Goal: Check status: Check status

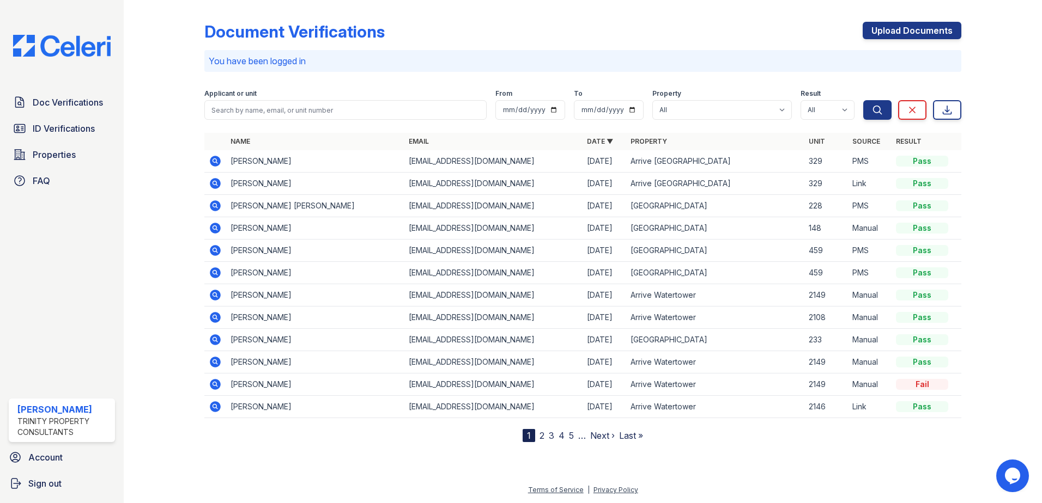
click at [211, 205] on icon at bounding box center [215, 206] width 11 height 11
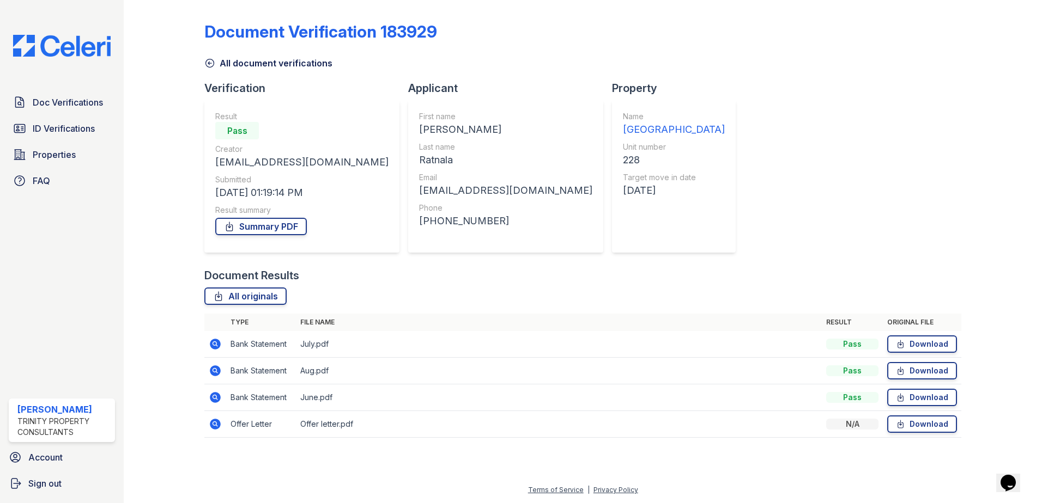
click at [214, 372] on icon at bounding box center [215, 371] width 13 height 13
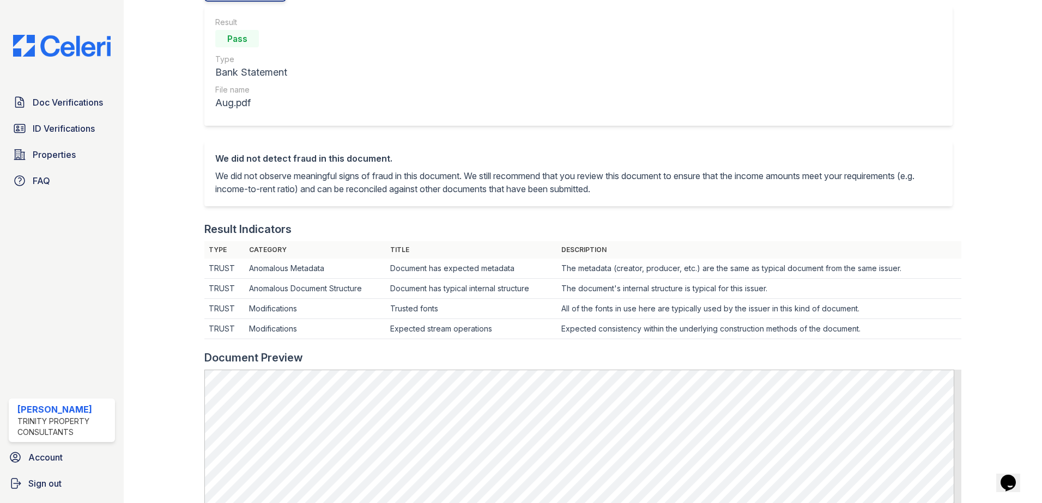
scroll to position [381, 0]
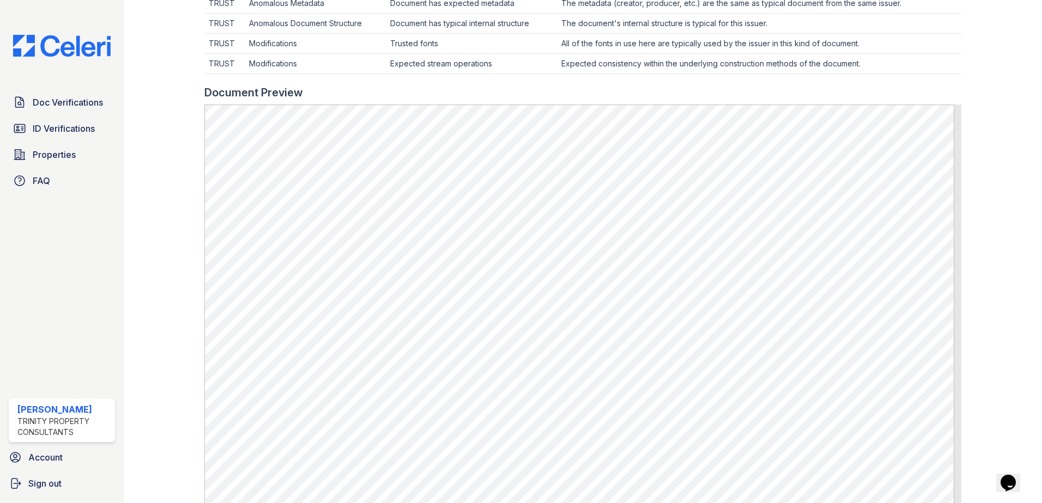
click at [1013, 65] on div at bounding box center [992, 115] width 63 height 985
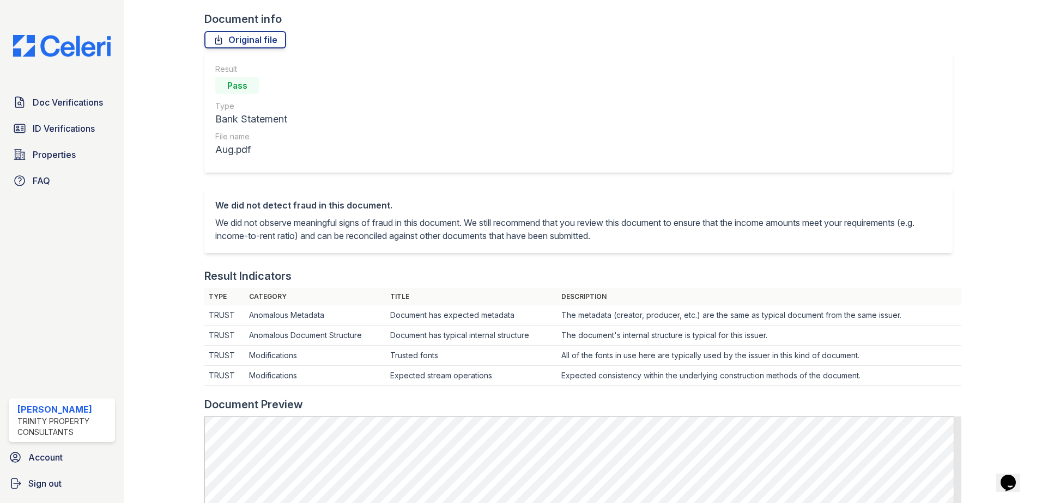
scroll to position [54, 0]
